Goal: Answer question/provide support

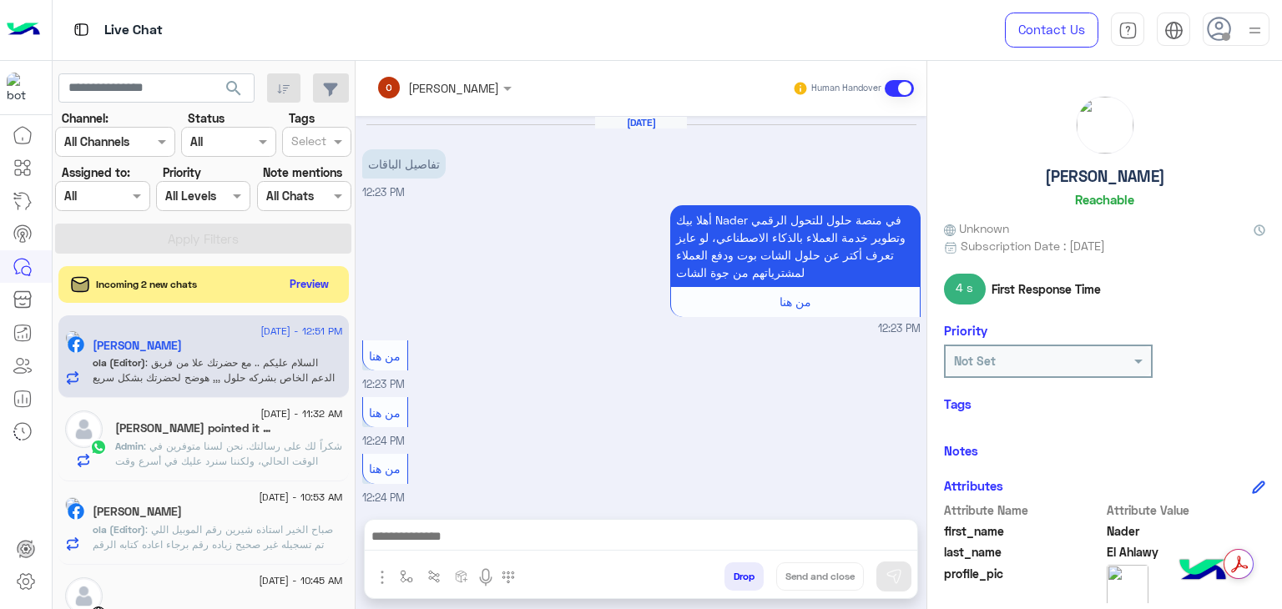
scroll to position [291, 0]
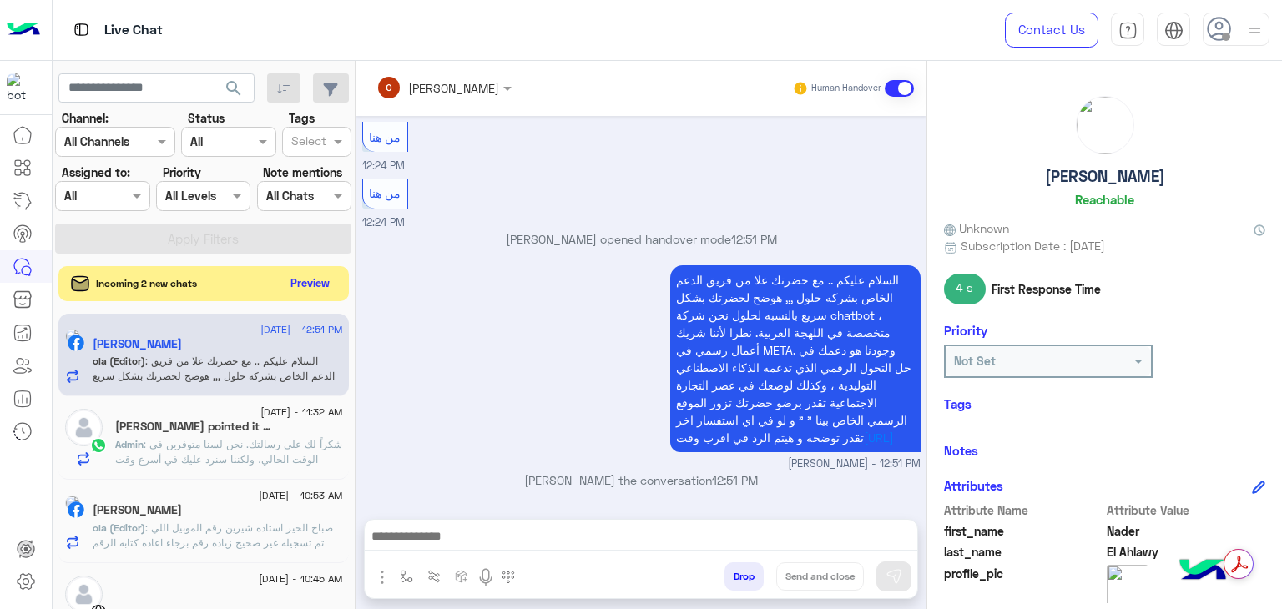
click at [299, 278] on button "Preview" at bounding box center [311, 283] width 52 height 23
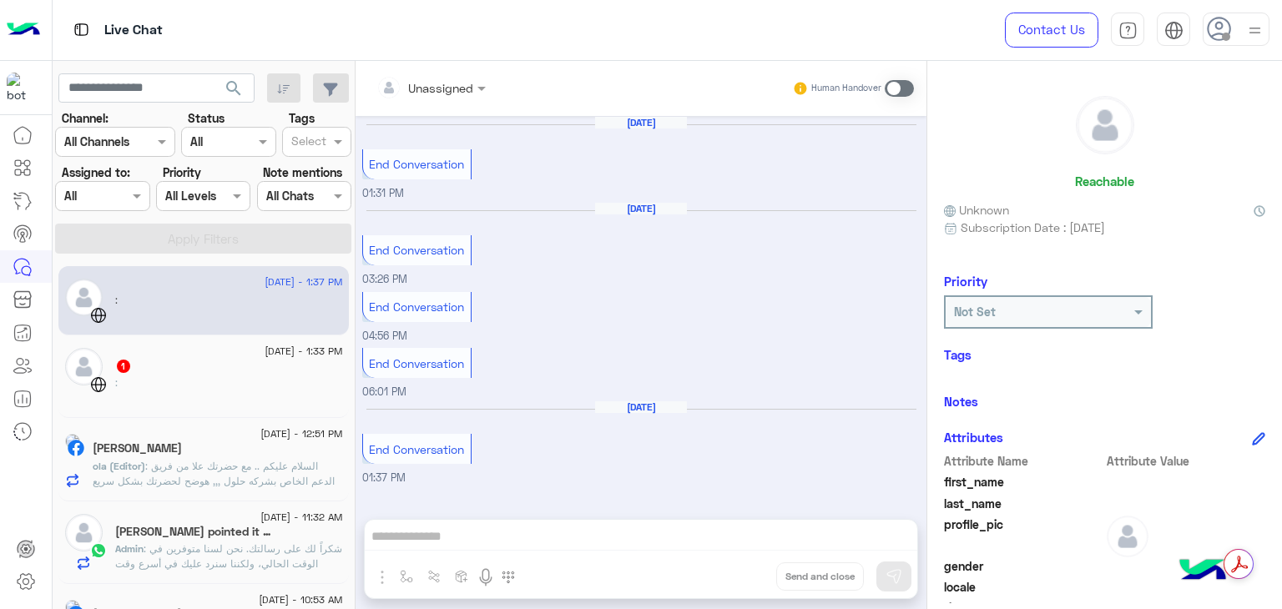
drag, startPoint x: 628, startPoint y: 336, endPoint x: 562, endPoint y: 375, distance: 76.7
click at [562, 375] on div "End Conversation 06:01 PM" at bounding box center [641, 372] width 558 height 57
click at [641, 203] on h6 "[DATE]" at bounding box center [641, 209] width 92 height 12
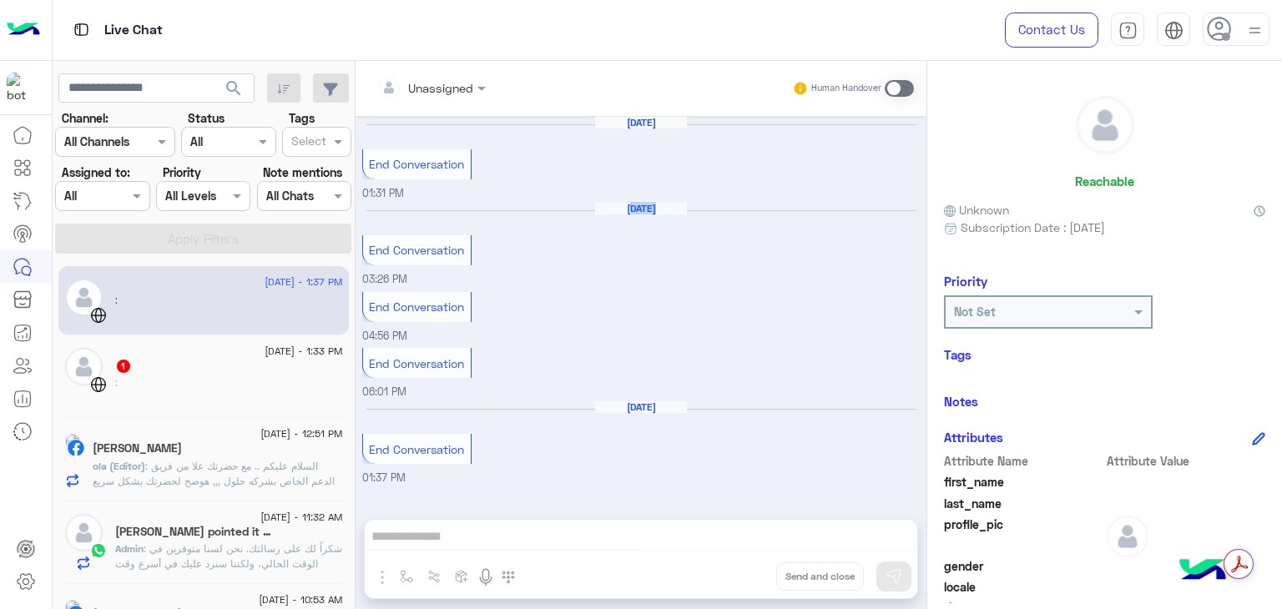
click at [641, 203] on h6 "[DATE]" at bounding box center [641, 209] width 92 height 12
click at [653, 124] on h6 "[DATE]" at bounding box center [641, 123] width 92 height 12
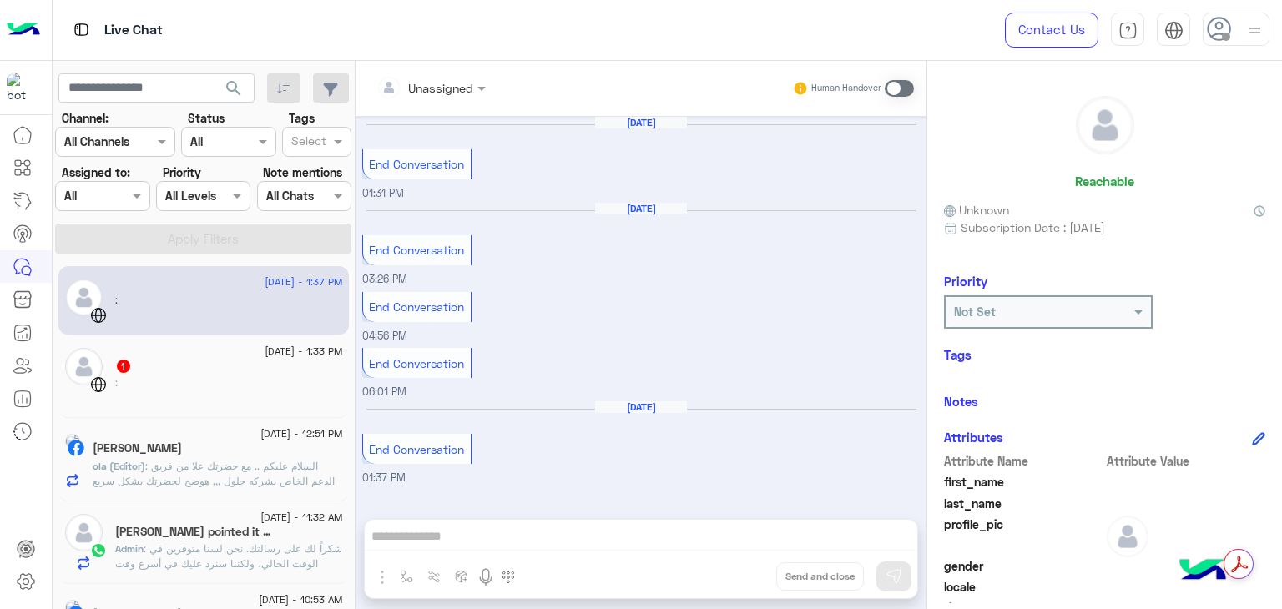
click at [653, 124] on h6 "[DATE]" at bounding box center [641, 123] width 92 height 12
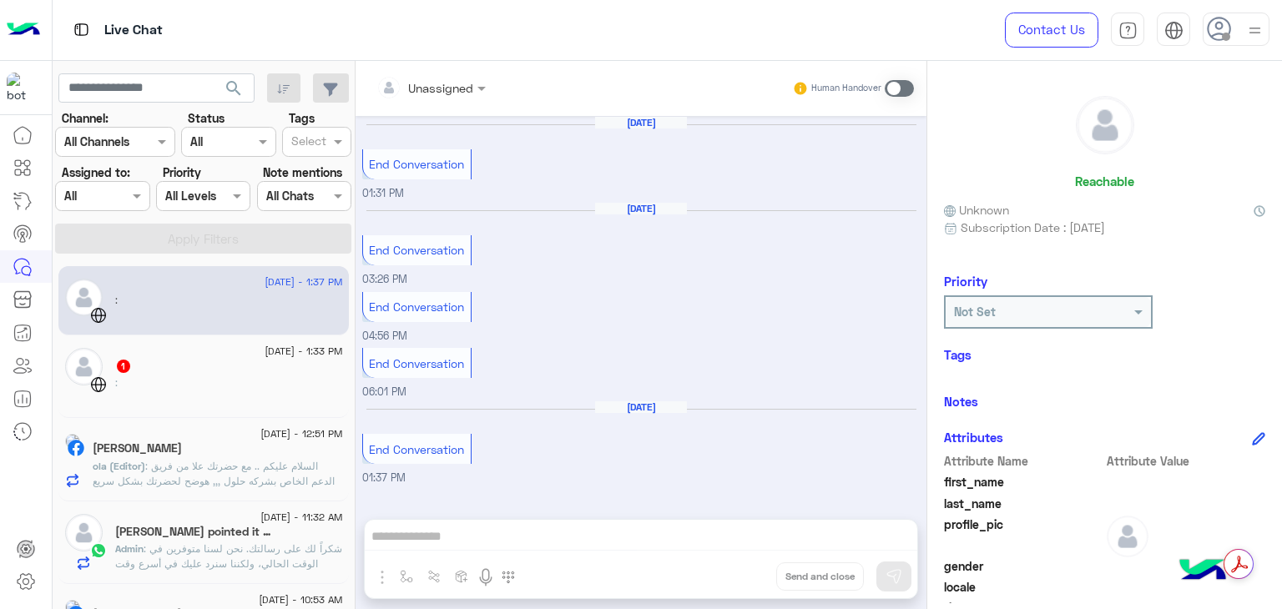
click at [653, 124] on h6 "[DATE]" at bounding box center [641, 123] width 92 height 12
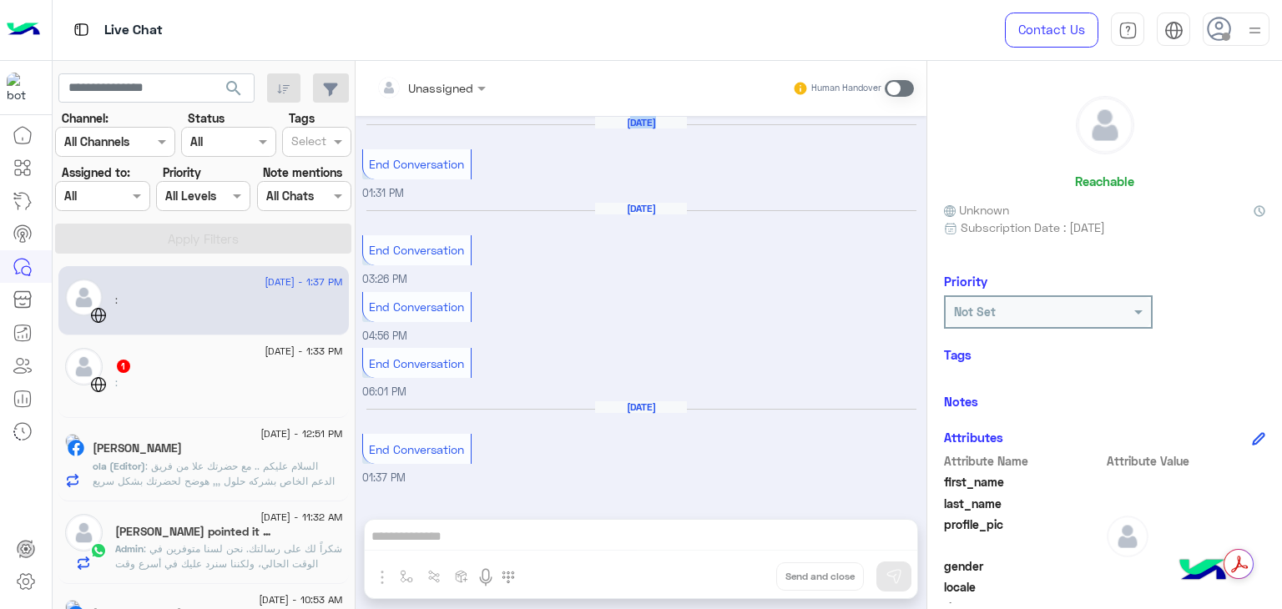
click at [653, 124] on h6 "[DATE]" at bounding box center [641, 123] width 92 height 12
